Goal: Transaction & Acquisition: Purchase product/service

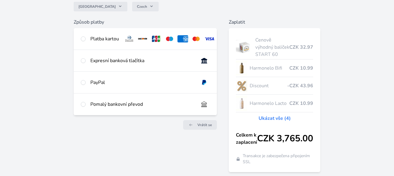
scroll to position [60, 0]
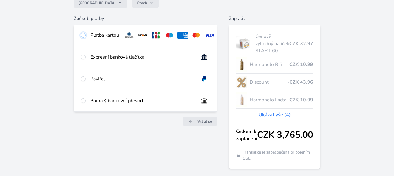
click at [83, 37] on input "radio" at bounding box center [83, 35] width 5 height 5
radio input "true"
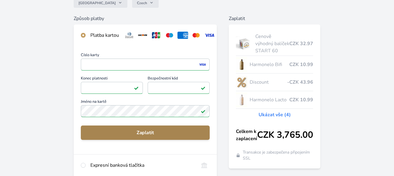
click at [138, 136] on span "Zaplatit" at bounding box center [145, 132] width 119 height 7
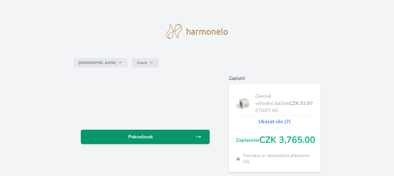
click at [153, 137] on span "Pokračovat" at bounding box center [141, 136] width 110 height 7
